Goal: Information Seeking & Learning: Learn about a topic

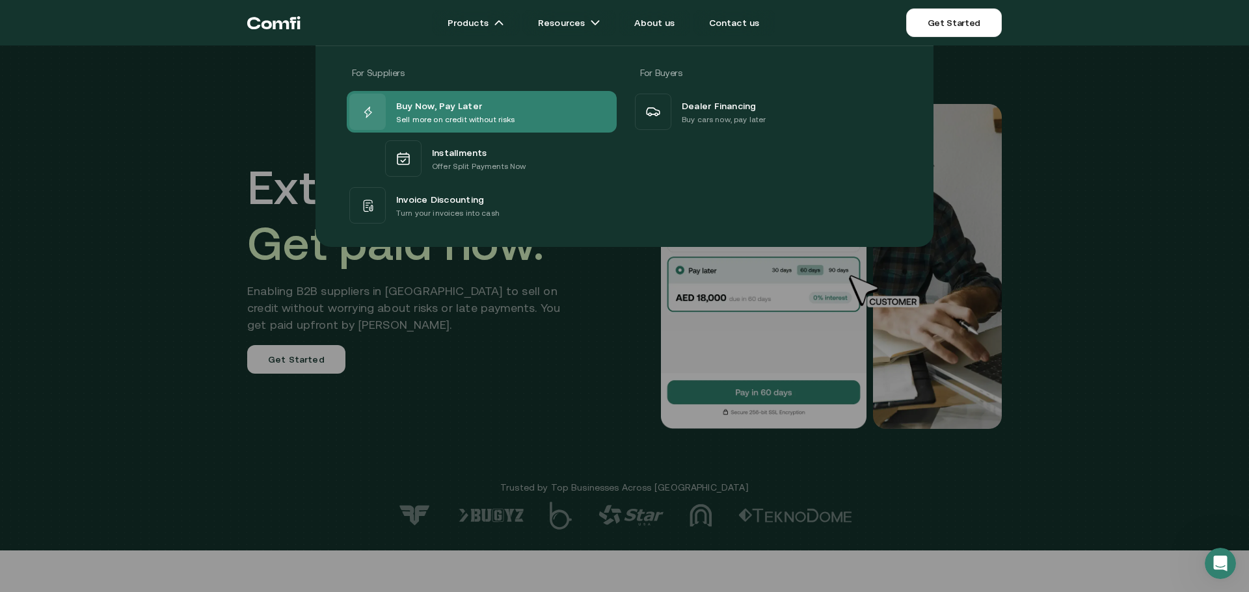
click at [456, 118] on p "Sell more on credit without risks" at bounding box center [455, 119] width 119 height 13
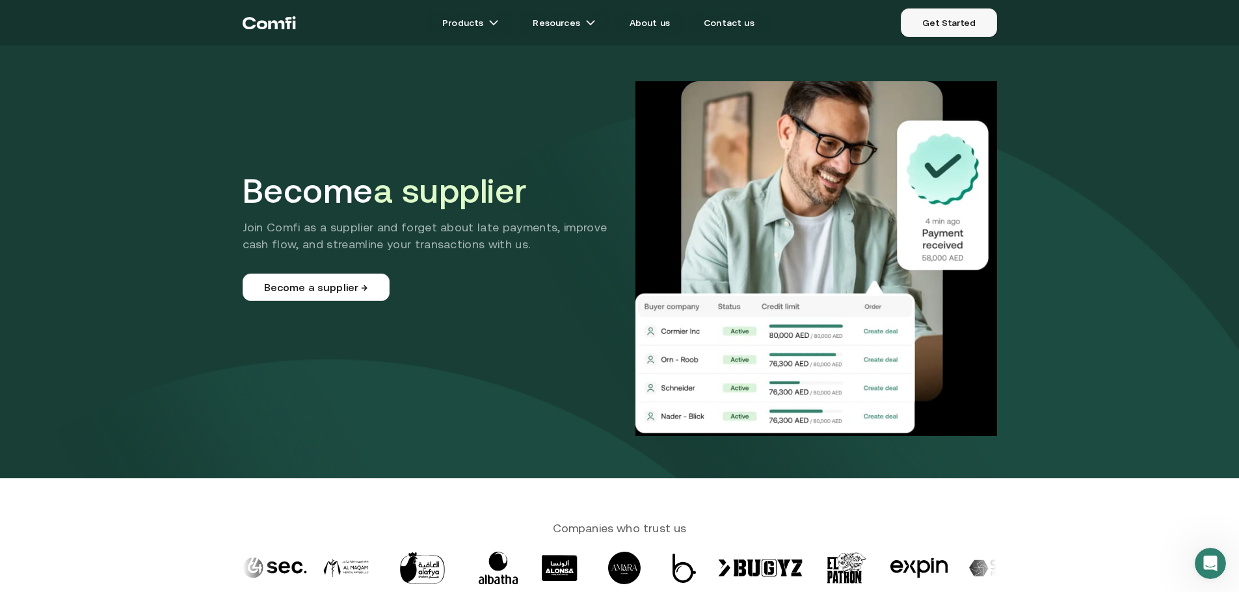
click at [934, 24] on link "Get Started" at bounding box center [949, 22] width 96 height 29
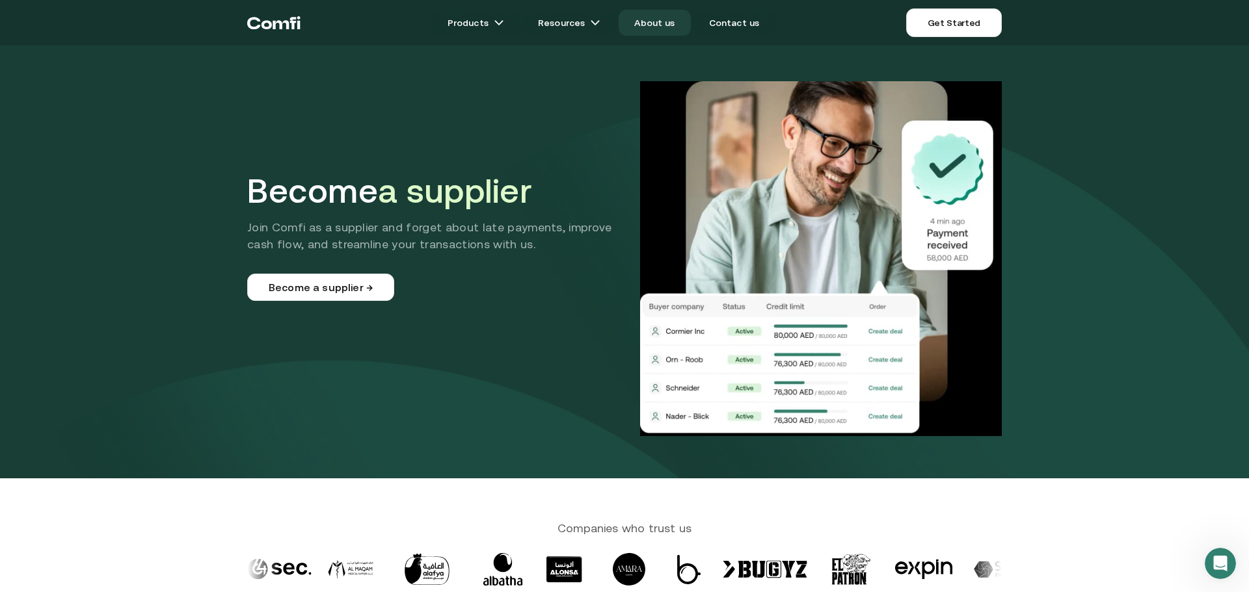
click at [661, 21] on link "About us" at bounding box center [654, 23] width 72 height 26
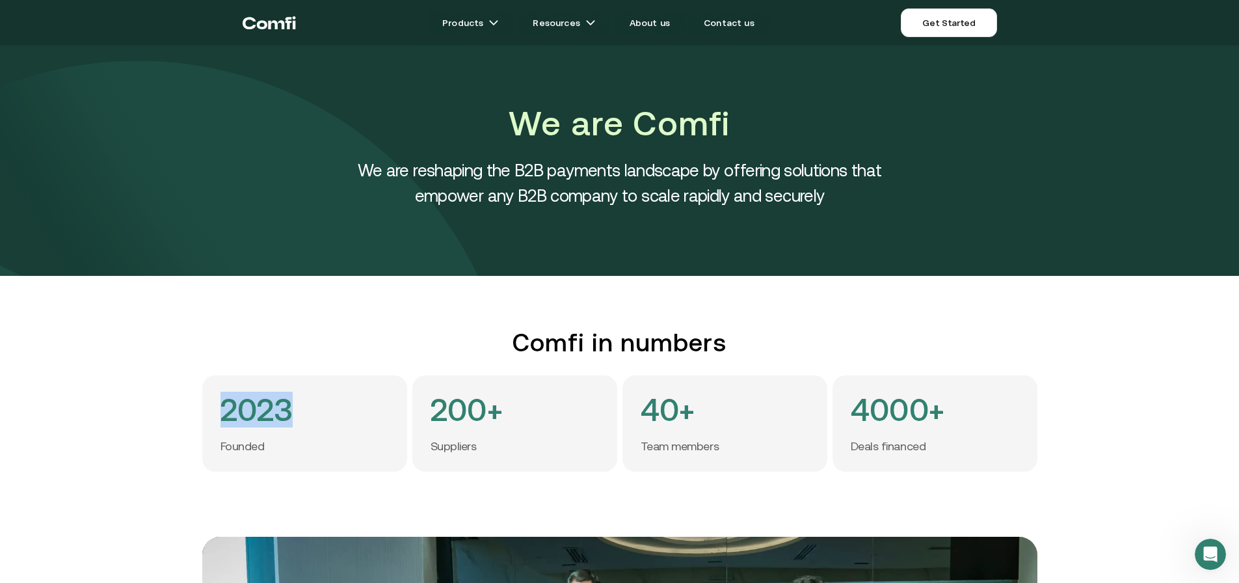
drag, startPoint x: 230, startPoint y: 409, endPoint x: 345, endPoint y: 416, distance: 115.3
click at [345, 416] on div "2023 Founded" at bounding box center [304, 423] width 205 height 96
click at [644, 405] on div "40+ Team members" at bounding box center [724, 423] width 205 height 96
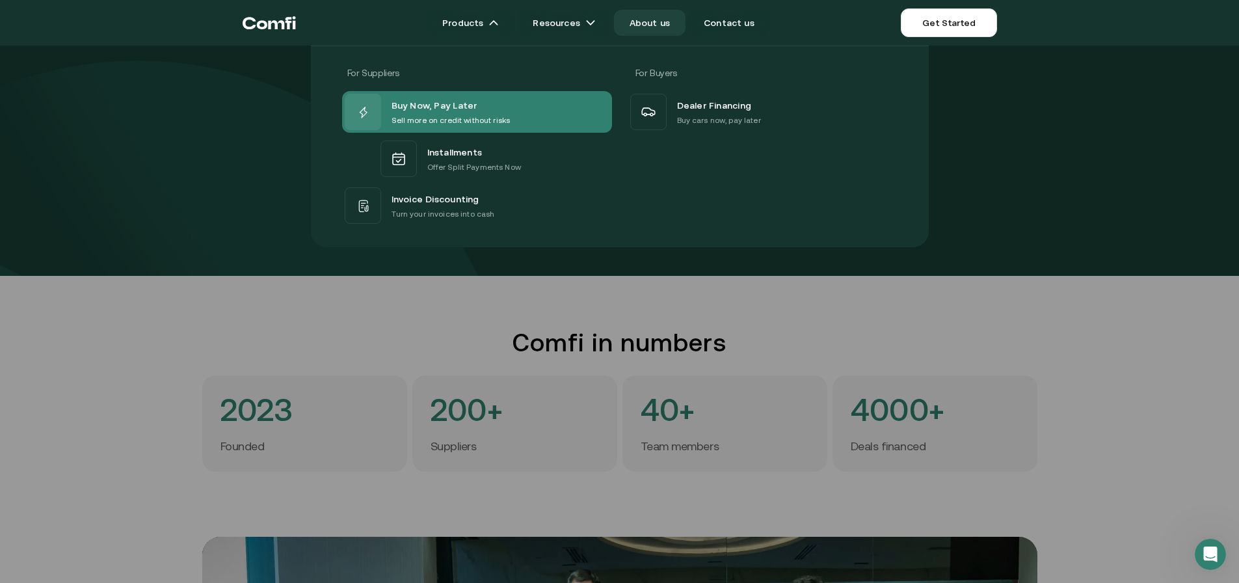
click at [471, 124] on p "Sell more on credit without risks" at bounding box center [450, 120] width 119 height 13
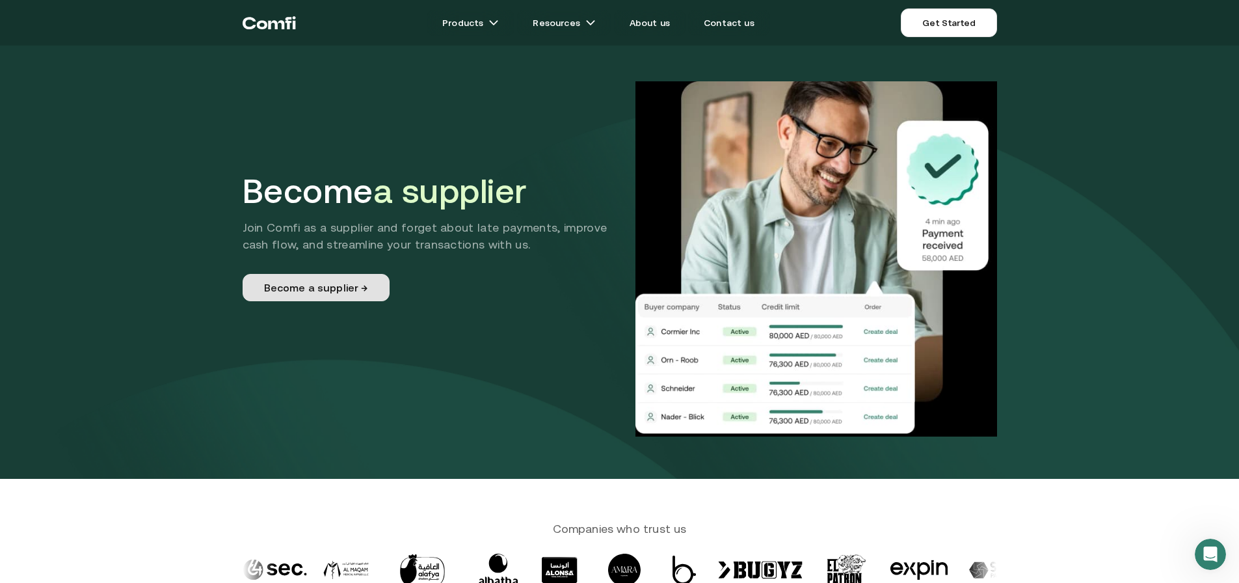
click at [339, 289] on link "Become a supplier →" at bounding box center [316, 287] width 147 height 27
